Goal: Navigation & Orientation: Understand site structure

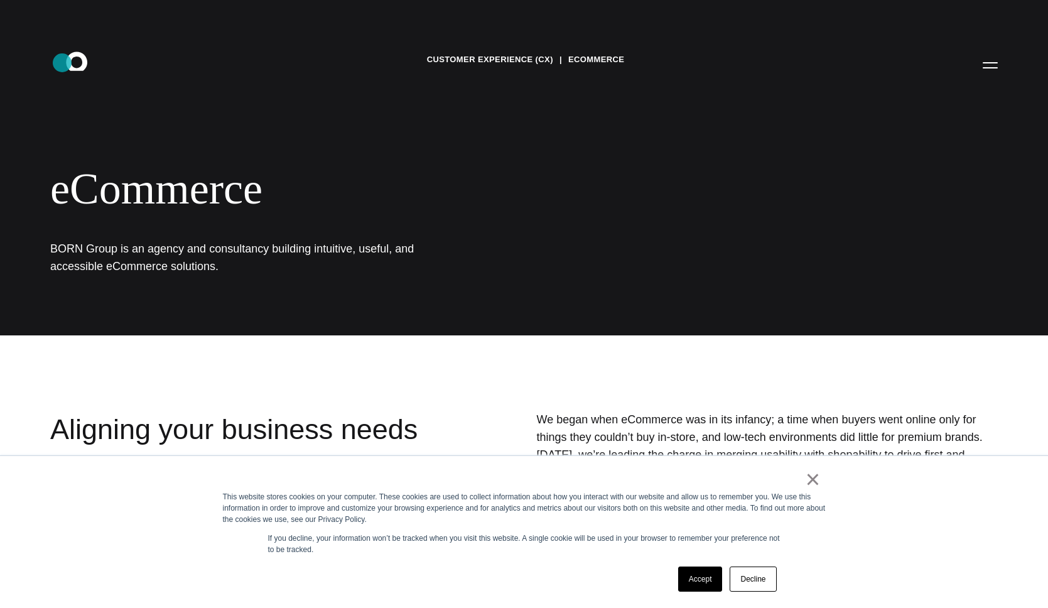
click at [68, 66] on icon ".st0{display:none;} .st1{display:inline;} .st2{font-family:'HelveticaNeue-Mediu…" at bounding box center [85, 64] width 80 height 33
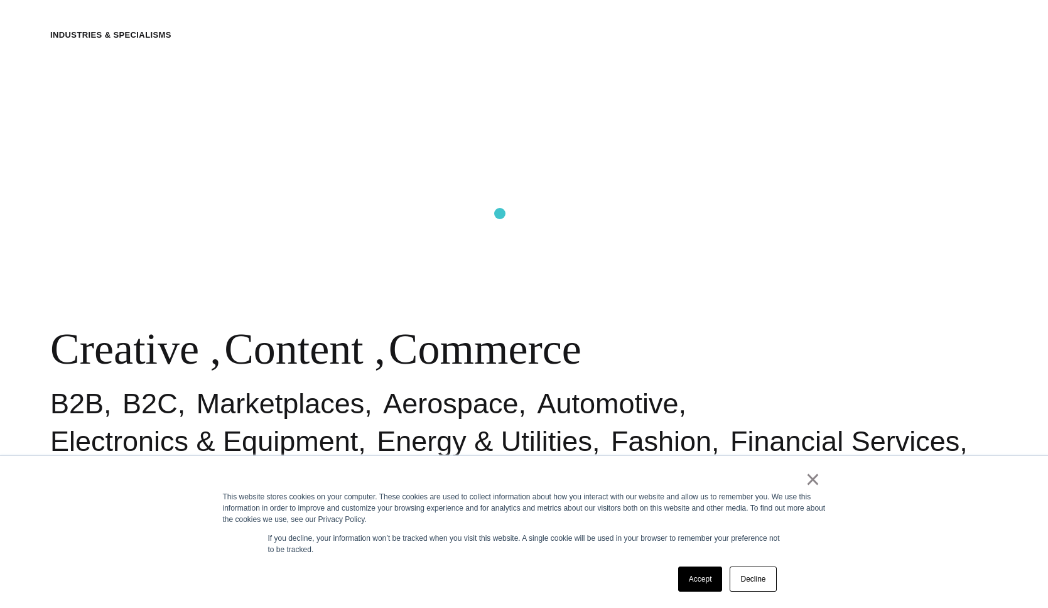
scroll to position [632, 0]
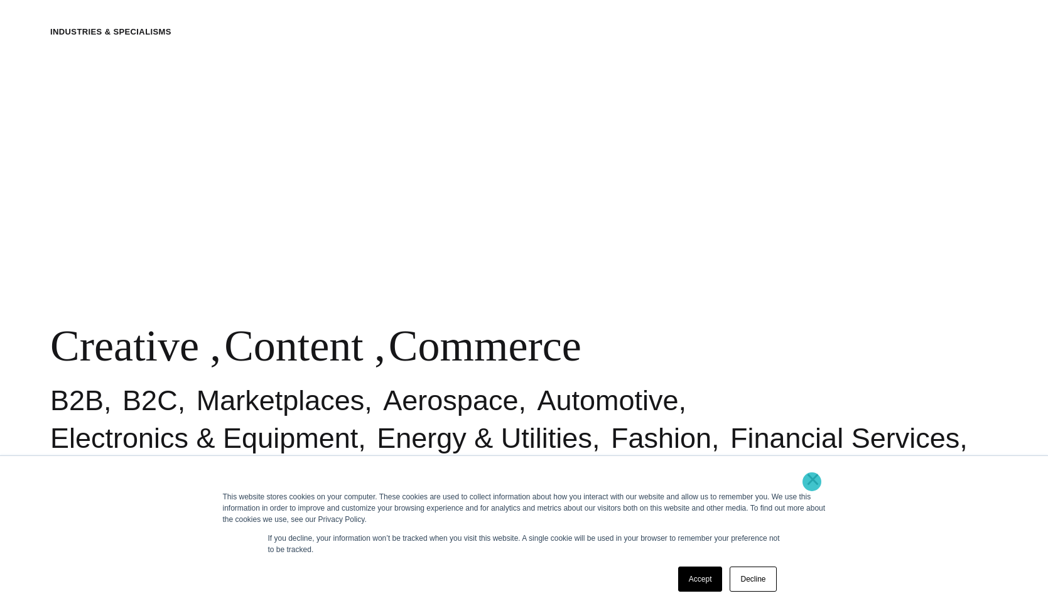
click at [813, 483] on link "×" at bounding box center [813, 479] width 15 height 11
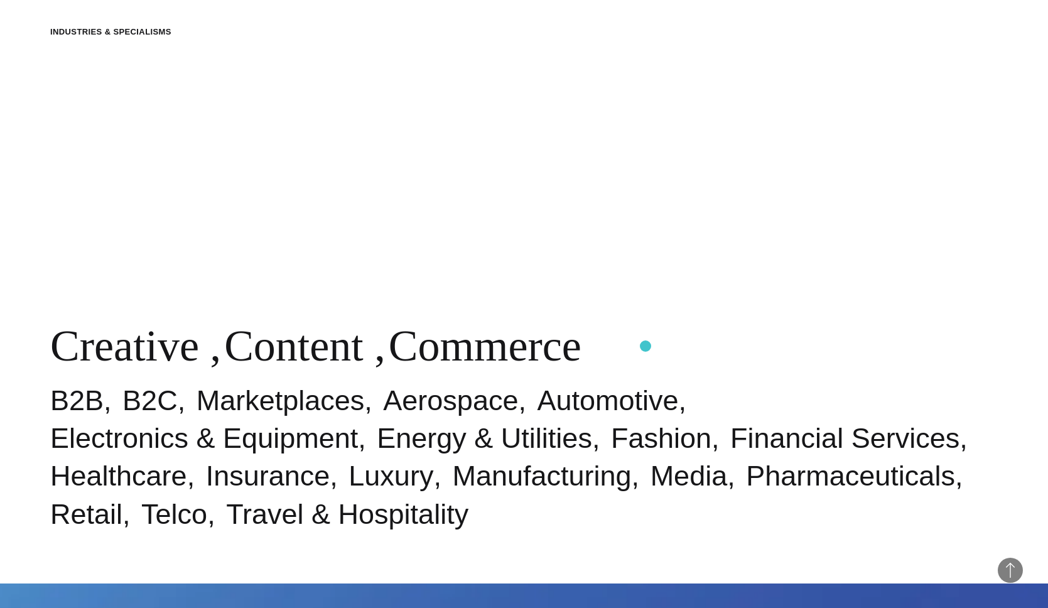
scroll to position [864, 0]
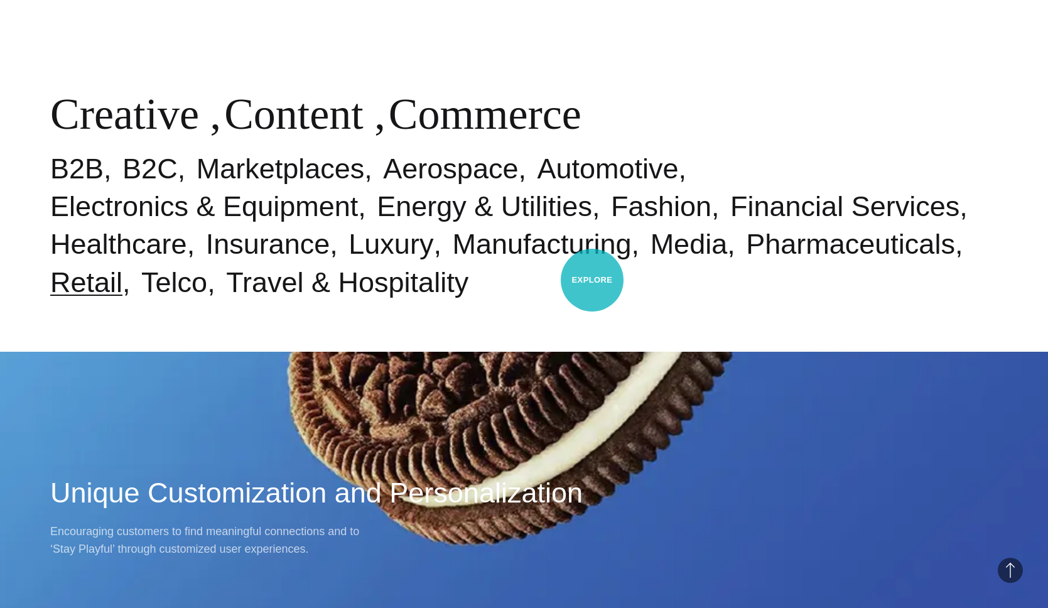
click at [122, 280] on link "Retail" at bounding box center [86, 282] width 72 height 32
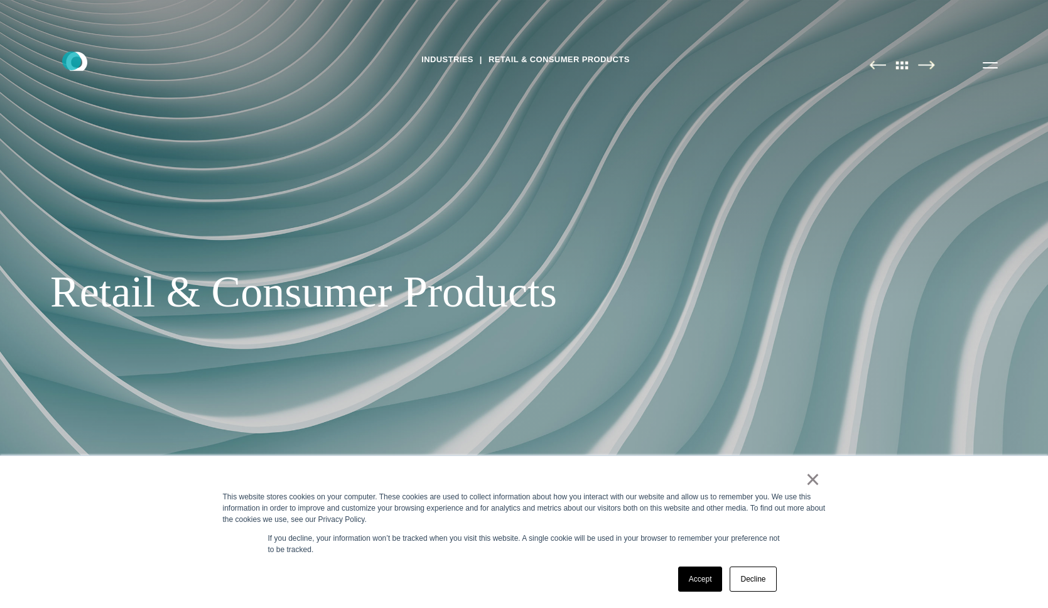
click at [72, 61] on icon at bounding box center [76, 61] width 21 height 19
